Goal: Find specific page/section: Find specific page/section

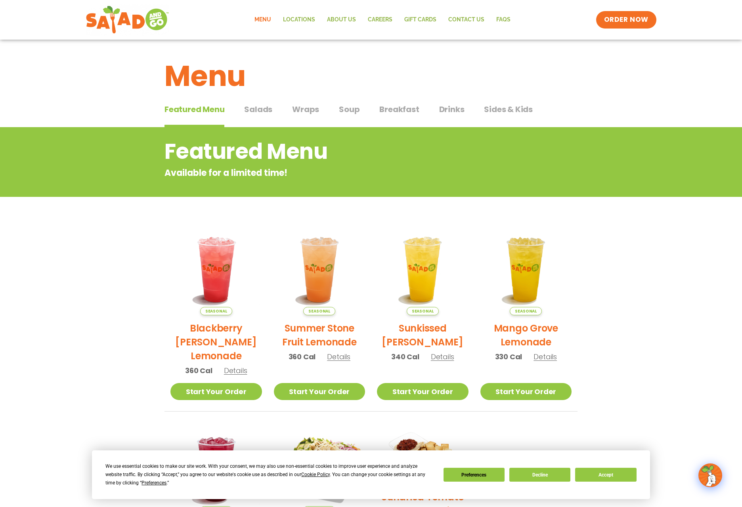
click at [256, 111] on span "Salads" at bounding box center [258, 109] width 28 height 12
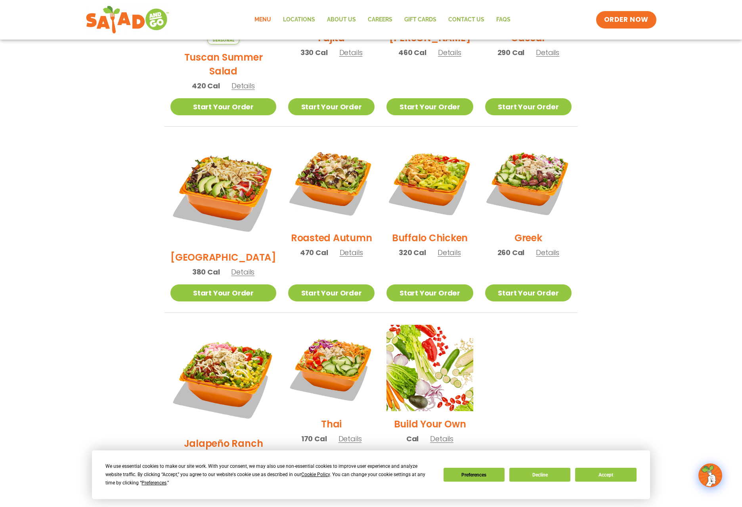
scroll to position [325, 0]
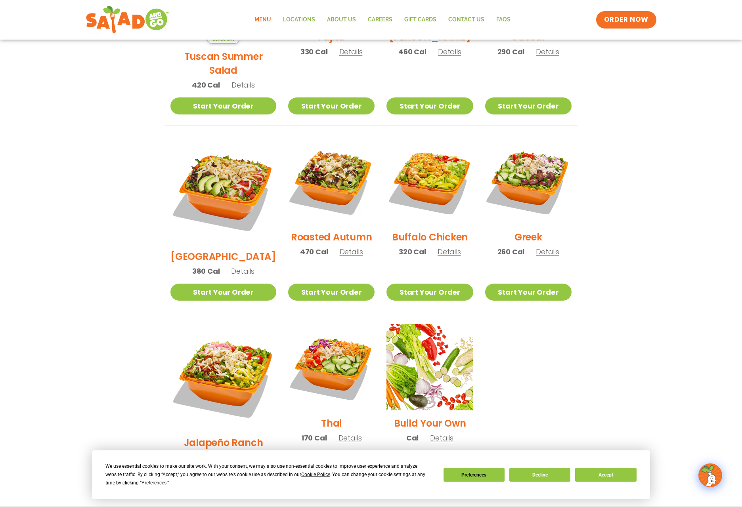
click at [338, 433] on span "Details" at bounding box center [349, 438] width 23 height 10
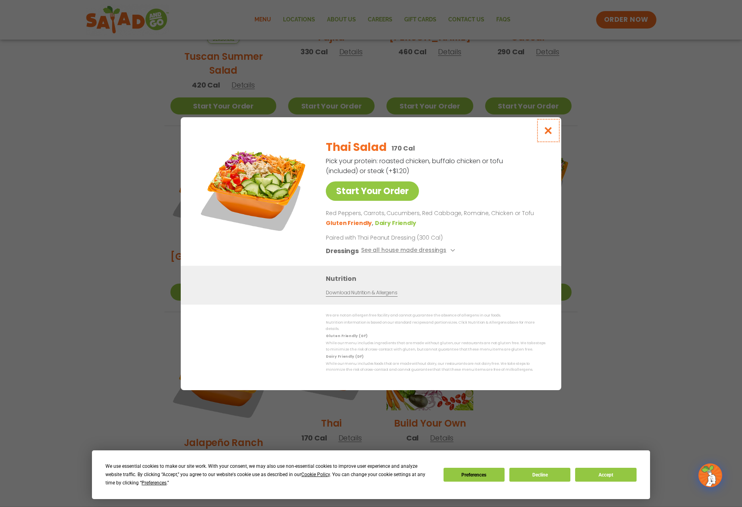
click at [544, 135] on icon "Close modal" at bounding box center [548, 130] width 10 height 8
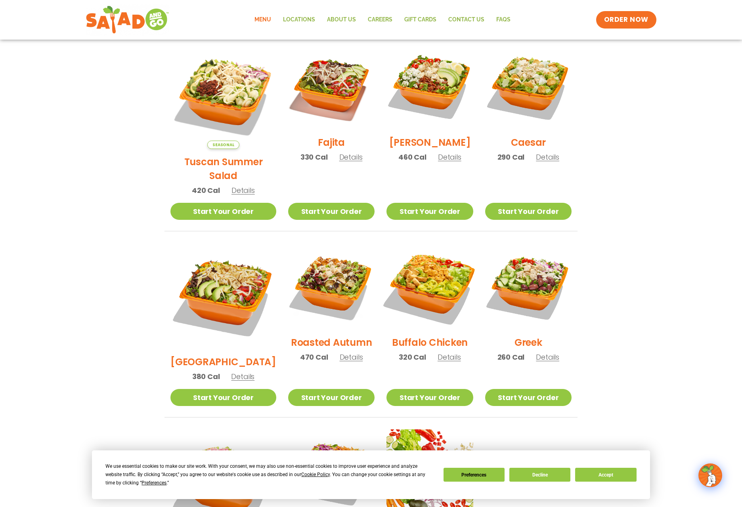
scroll to position [221, 0]
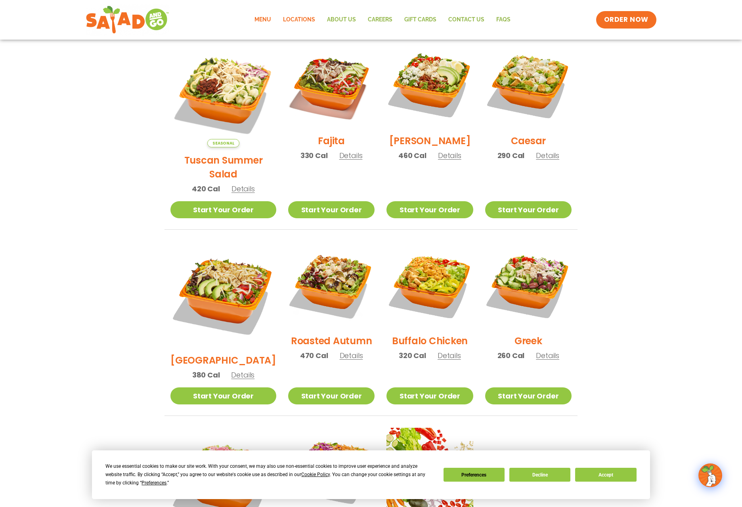
click at [292, 19] on link "Locations" at bounding box center [299, 20] width 44 height 18
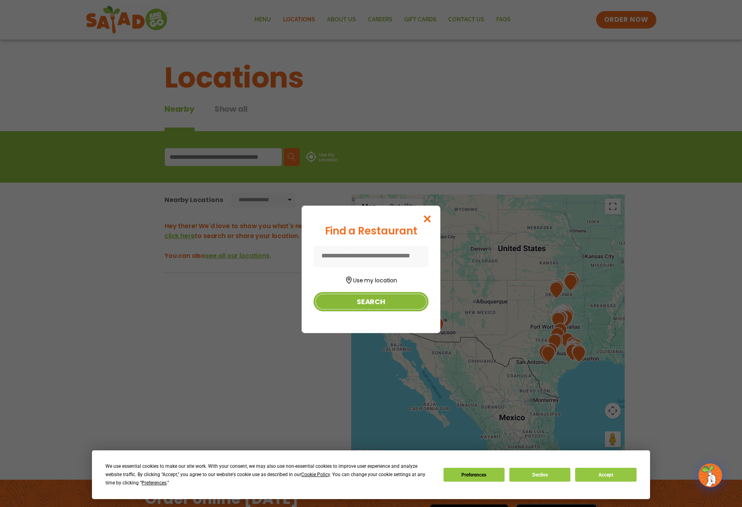
click at [373, 307] on button "Search" at bounding box center [370, 301] width 115 height 19
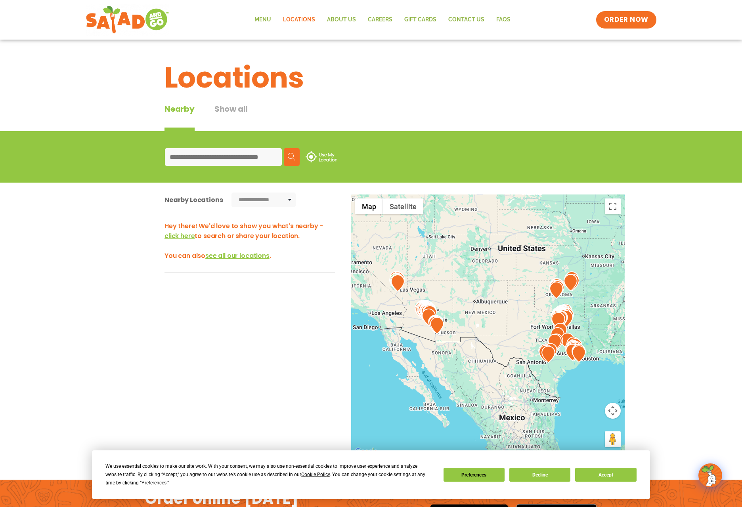
click at [193, 153] on input at bounding box center [223, 157] width 117 height 18
type input "*****"
click at [292, 160] on img at bounding box center [292, 157] width 8 height 8
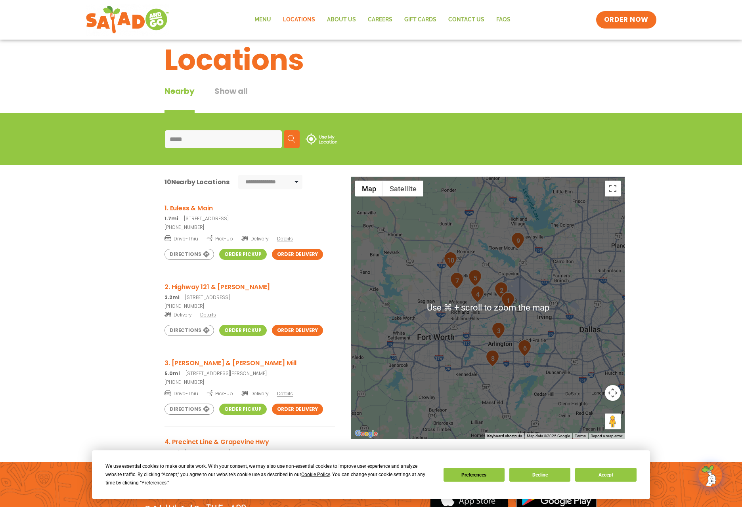
scroll to position [15, 0]
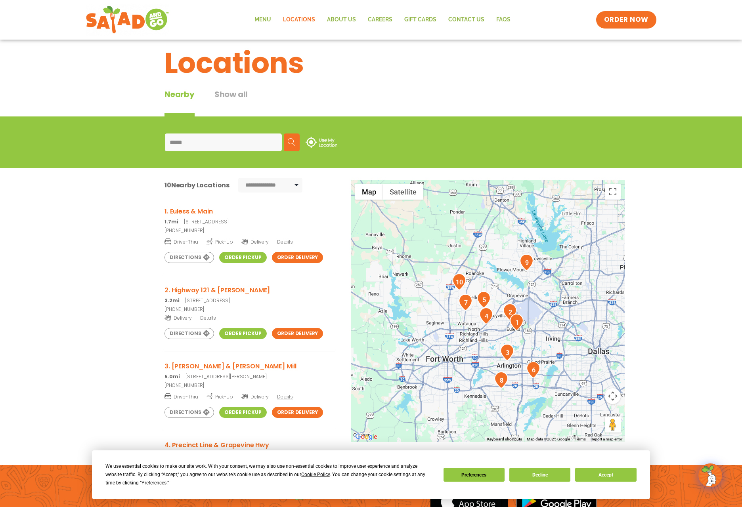
drag, startPoint x: 515, startPoint y: 319, endPoint x: 524, endPoint y: 339, distance: 21.6
click at [524, 339] on div at bounding box center [487, 311] width 273 height 262
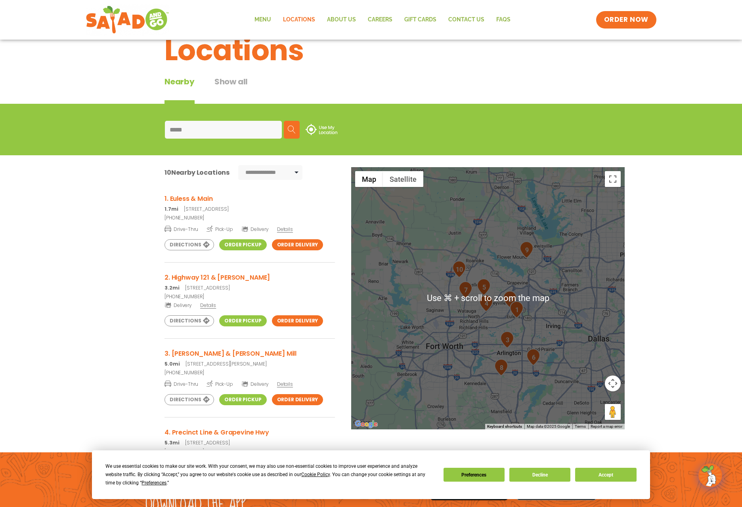
scroll to position [27, 0]
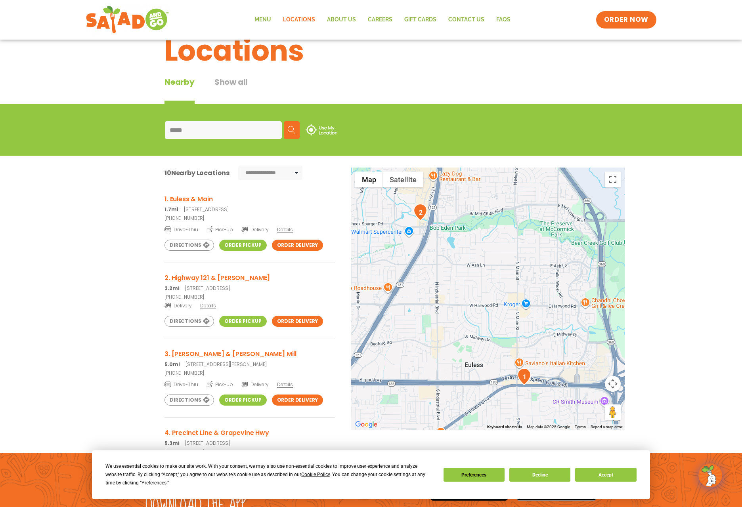
click at [523, 376] on img "1" at bounding box center [524, 376] width 14 height 17
click at [238, 244] on link "Order Pickup" at bounding box center [242, 245] width 47 height 11
click at [82, 56] on div "Locations" at bounding box center [371, 50] width 742 height 43
click at [125, 21] on img at bounding box center [127, 20] width 75 height 29
